Goal: Task Accomplishment & Management: Use online tool/utility

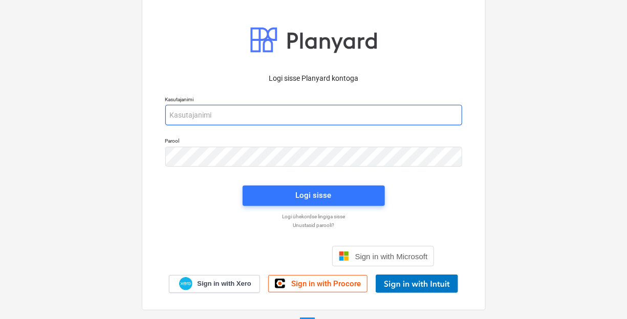
click at [248, 123] on input "email" at bounding box center [313, 115] width 297 height 20
type input "[EMAIL_ADDRESS][DOMAIN_NAME]"
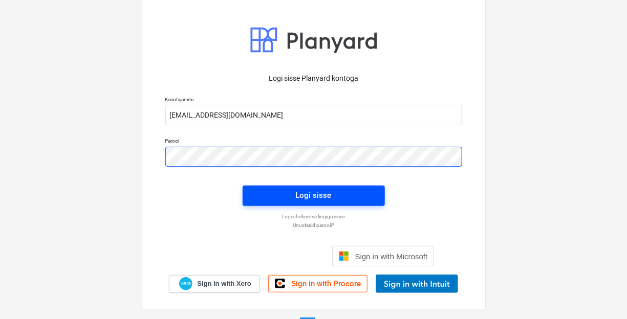
click at [261, 192] on div "Logi sisse Planyard kontoga Kasutajanimi [EMAIL_ADDRESS][DOMAIN_NAME] Parool Lo…" at bounding box center [313, 180] width 309 height 226
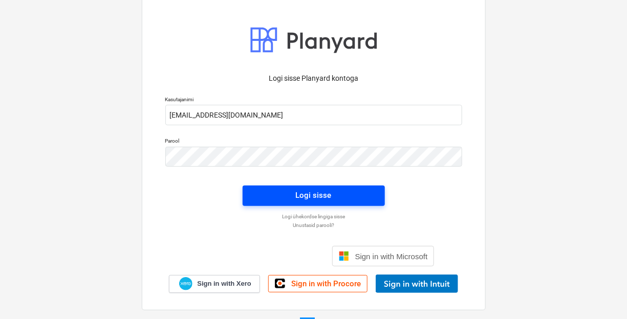
click at [262, 193] on span "Logi sisse" at bounding box center [314, 195] width 118 height 13
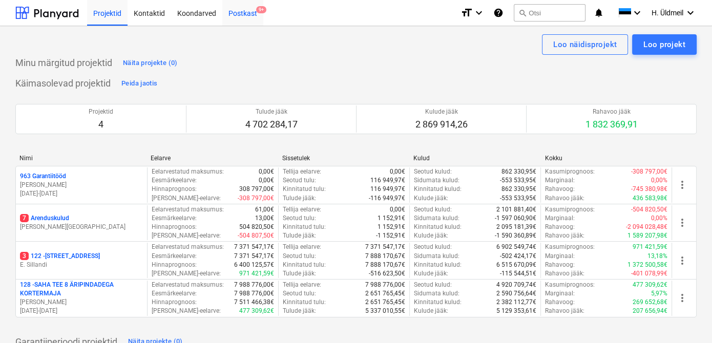
click at [236, 12] on div "Postkast 9+" at bounding box center [242, 12] width 41 height 26
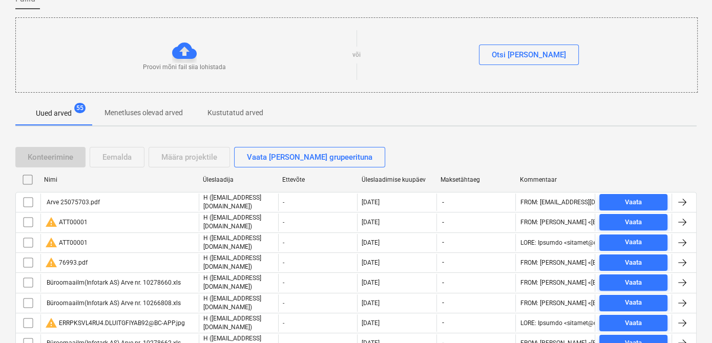
scroll to position [93, 0]
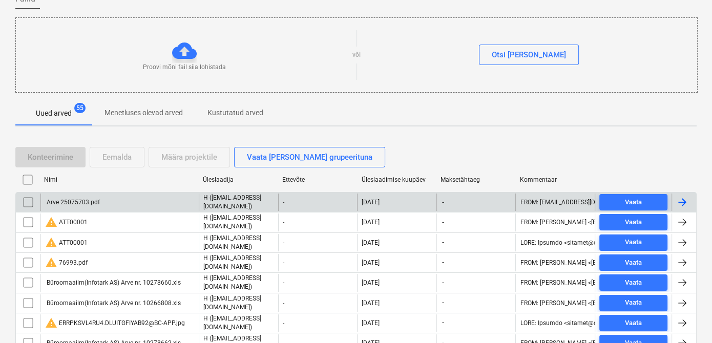
click at [25, 201] on input "checkbox" at bounding box center [28, 202] width 16 height 16
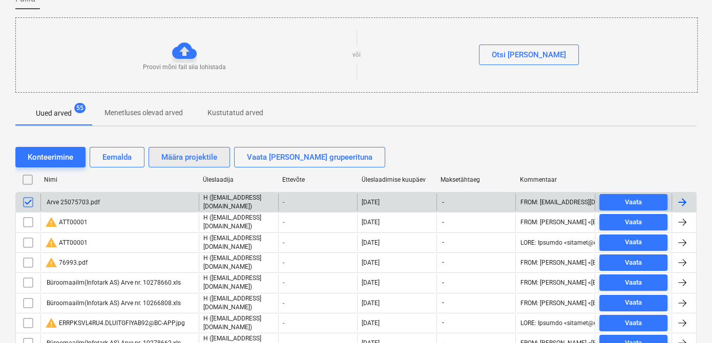
click at [202, 159] on div "Määra projektile" at bounding box center [189, 157] width 56 height 13
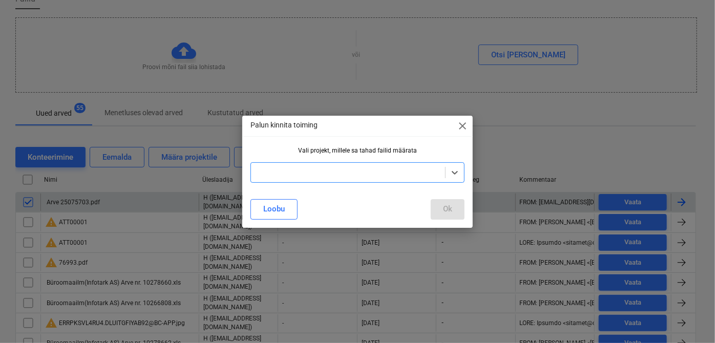
click at [295, 169] on div at bounding box center [348, 172] width 184 height 10
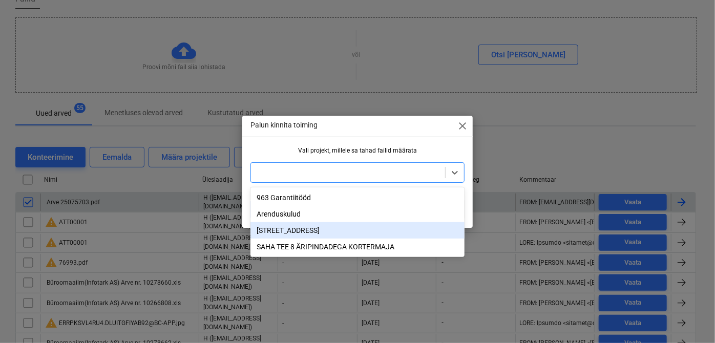
click at [289, 232] on div "[STREET_ADDRESS]" at bounding box center [357, 230] width 214 height 16
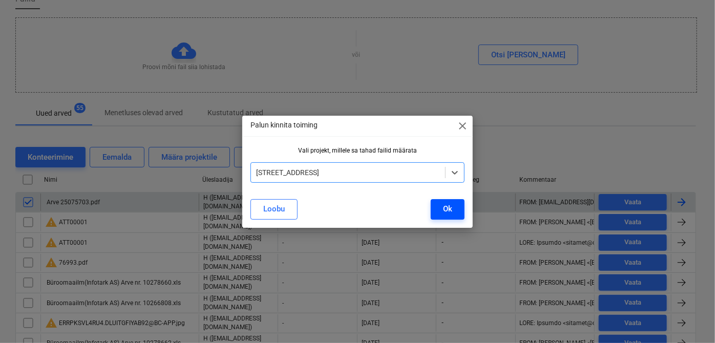
click at [446, 212] on div "Ok" at bounding box center [447, 208] width 9 height 13
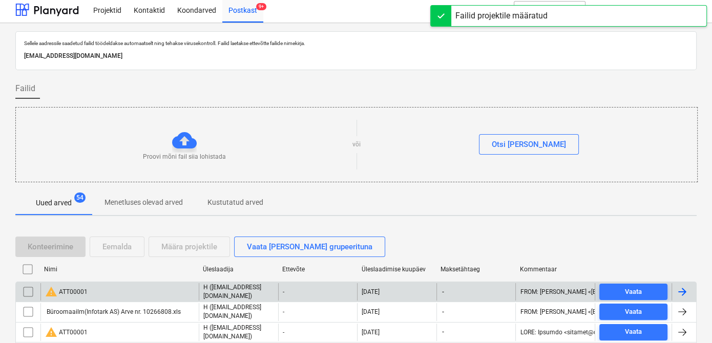
scroll to position [0, 0]
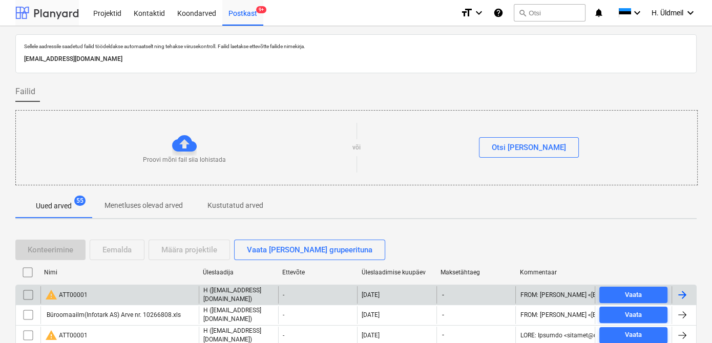
click at [62, 13] on div at bounding box center [46, 13] width 63 height 26
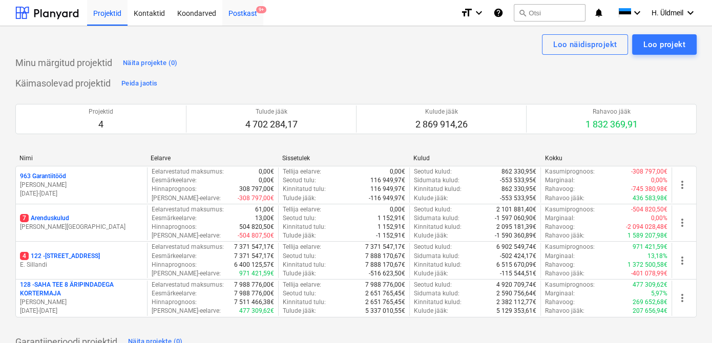
click at [229, 16] on div "Postkast 9+" at bounding box center [242, 12] width 41 height 26
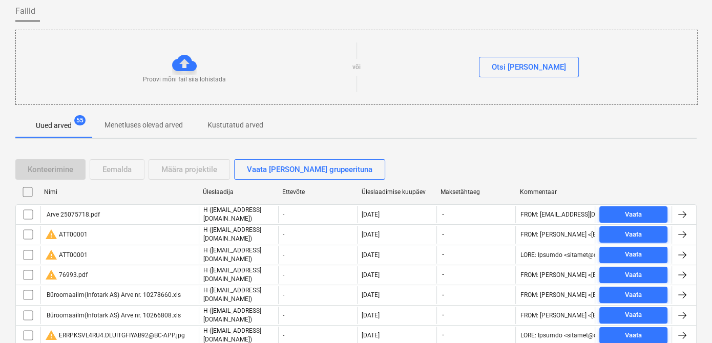
scroll to position [93, 0]
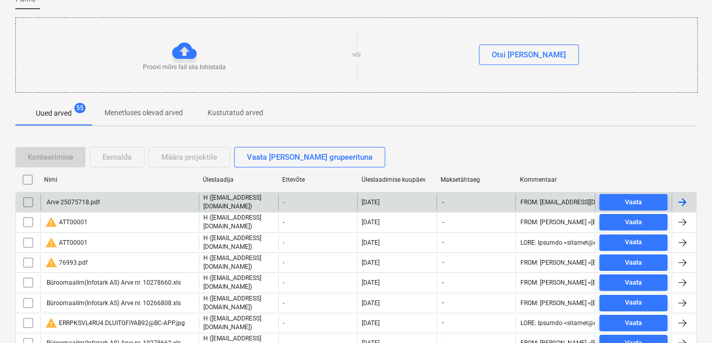
click at [25, 200] on input "checkbox" at bounding box center [28, 202] width 16 height 16
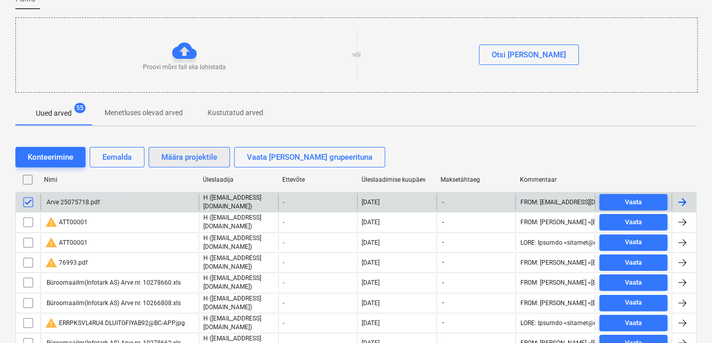
click at [189, 154] on div "Määra projektile" at bounding box center [189, 157] width 56 height 13
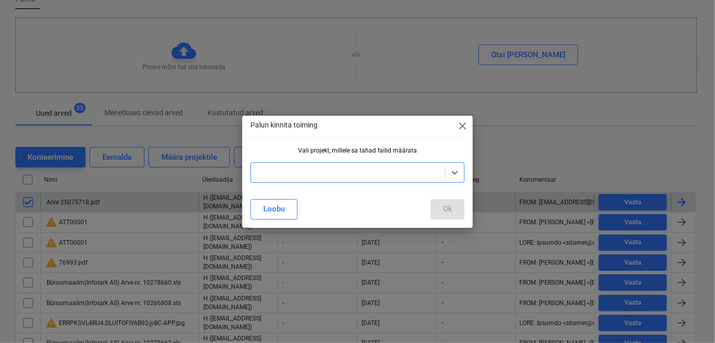
click at [283, 174] on div at bounding box center [348, 172] width 184 height 10
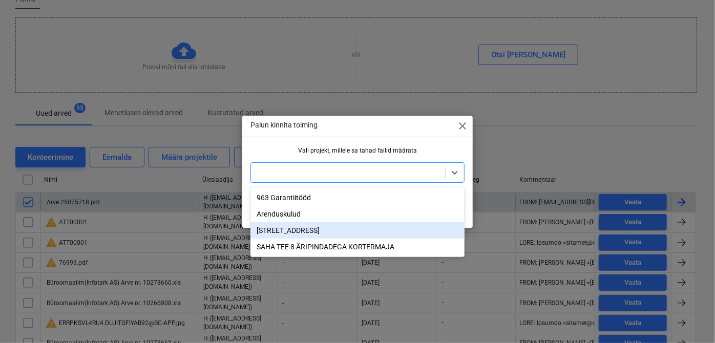
click at [281, 232] on div "[STREET_ADDRESS]" at bounding box center [357, 230] width 214 height 16
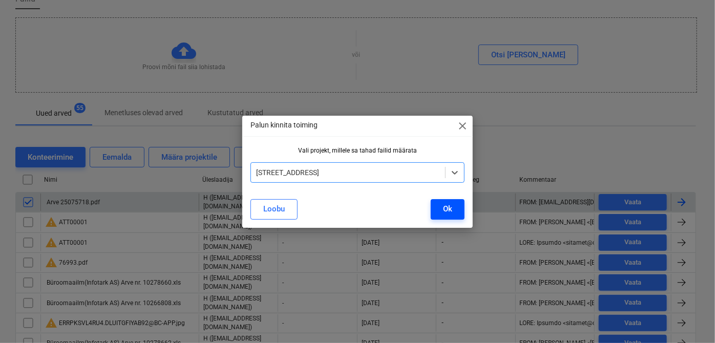
click at [445, 210] on div "Ok" at bounding box center [447, 208] width 9 height 13
